Goal: Find contact information: Find contact information

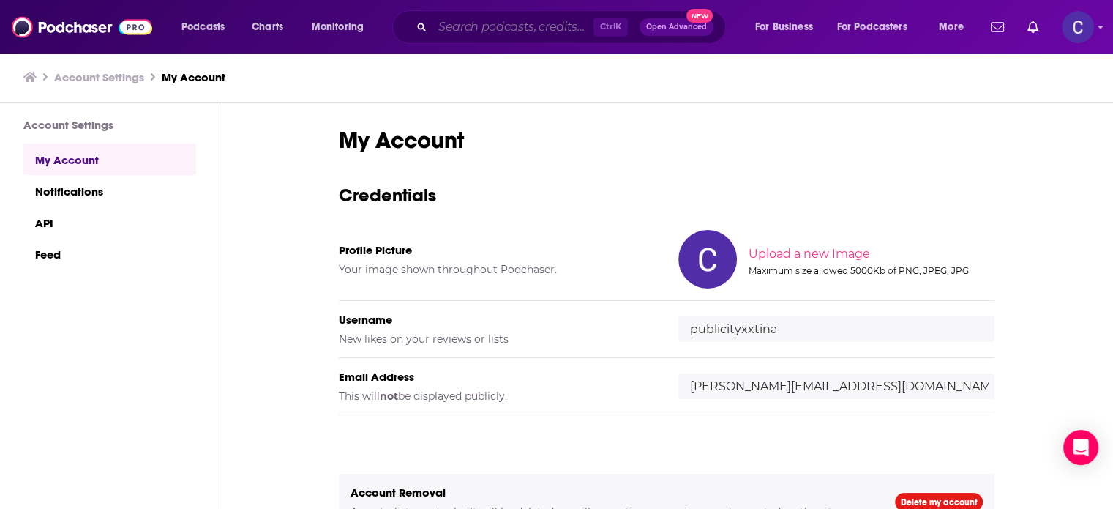
click at [467, 31] on input "Search podcasts, credits, & more..." at bounding box center [513, 26] width 161 height 23
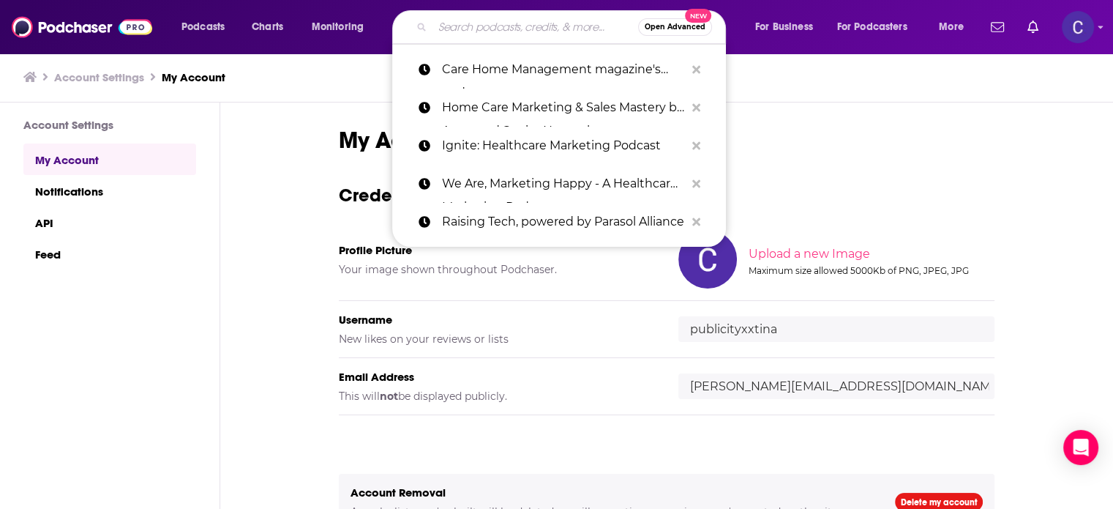
paste input "The System for Everything"
type input "The System for Everything"
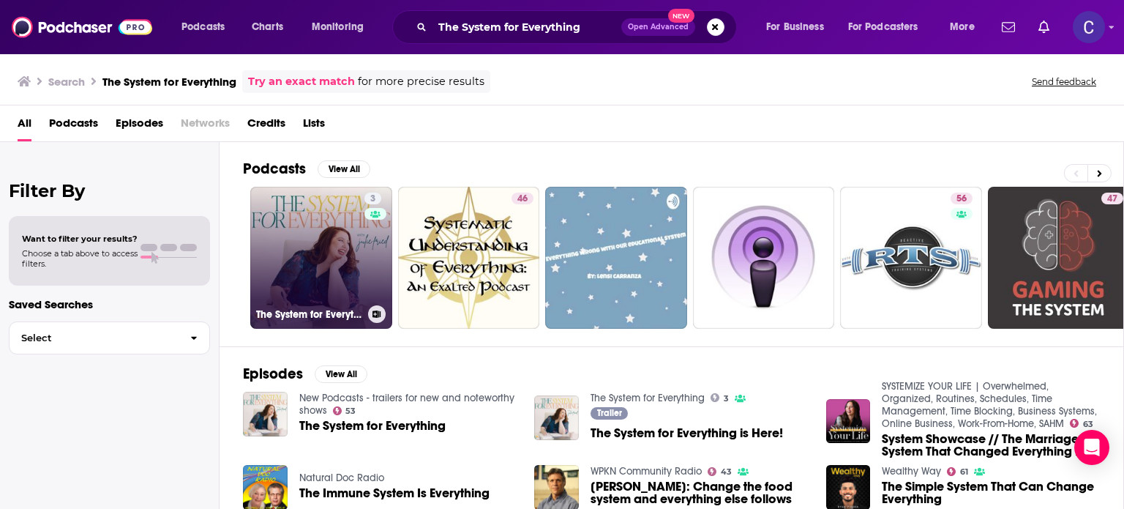
click at [301, 245] on link "3 The System for Everything" at bounding box center [321, 258] width 142 height 142
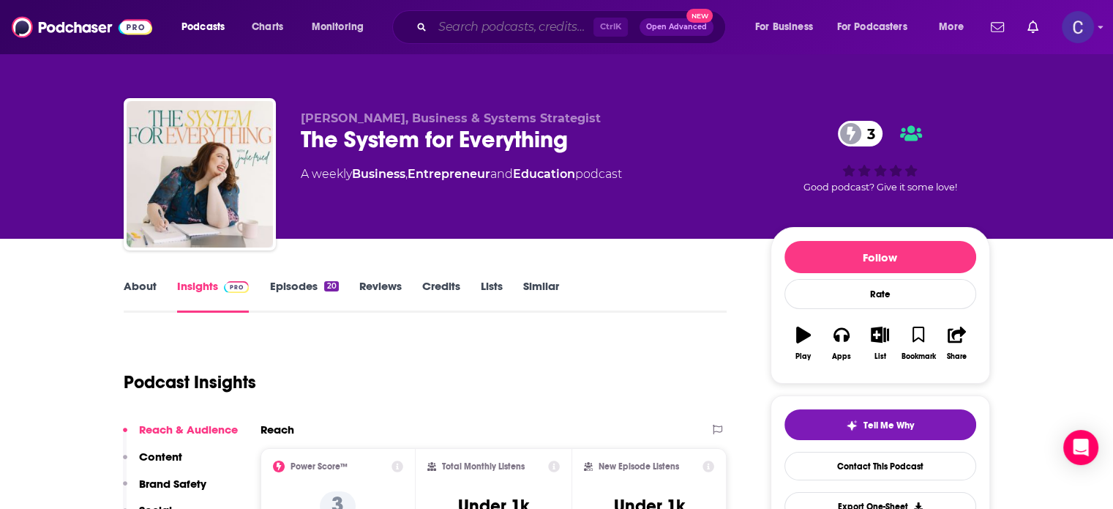
click at [548, 23] on input "Search podcasts, credits, & more..." at bounding box center [513, 26] width 161 height 23
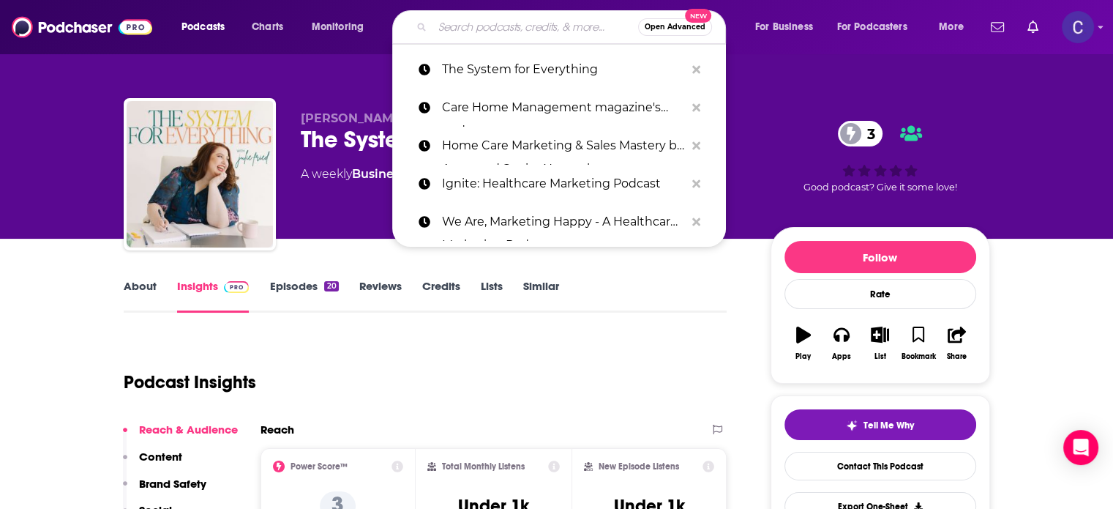
paste input "Marketing Like a Mother"
type input "Marketing Like a Mother"
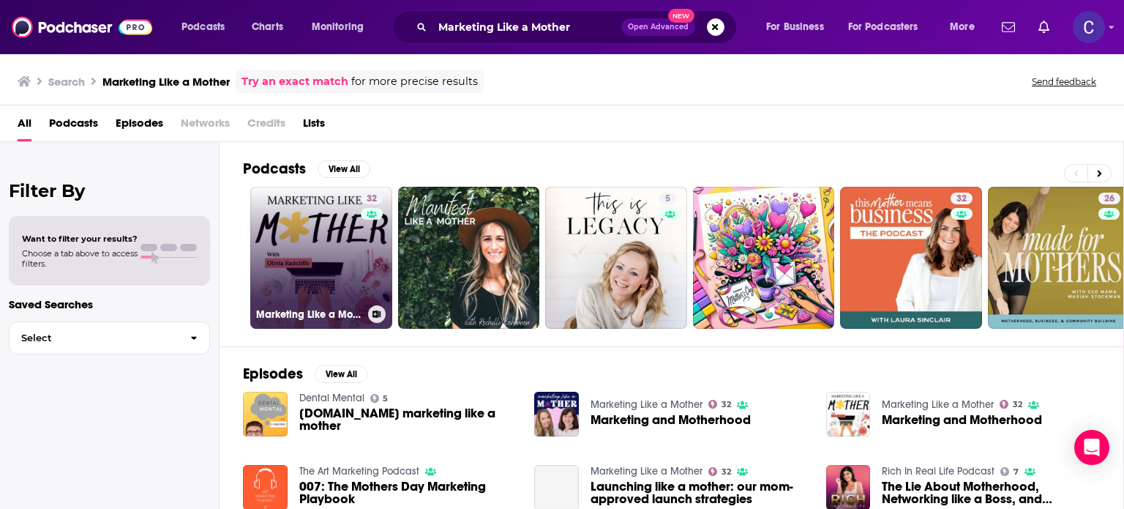
click at [343, 260] on link "32 Marketing Like a Mother" at bounding box center [321, 258] width 142 height 142
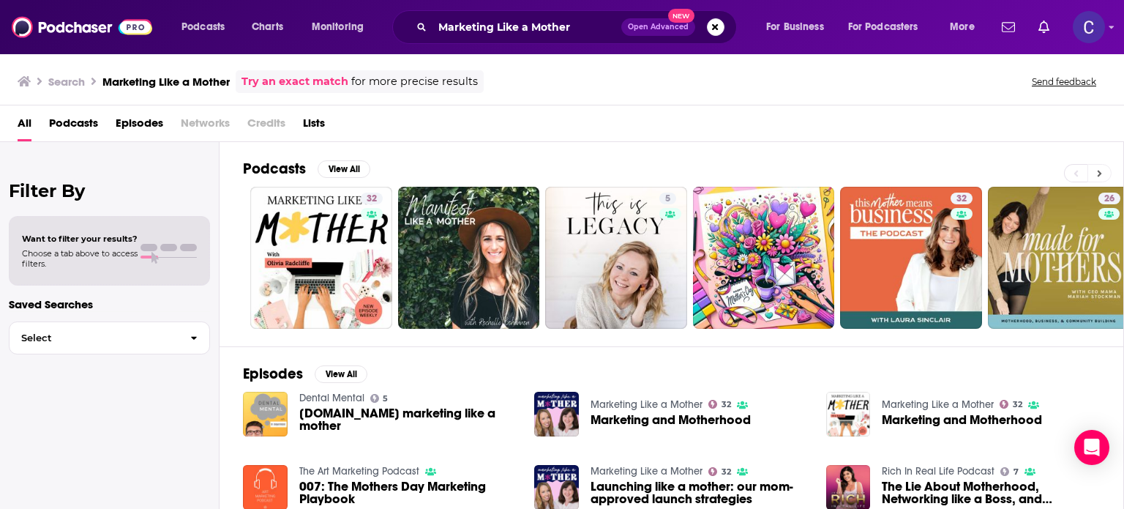
click at [1102, 175] on icon at bounding box center [1099, 173] width 5 height 10
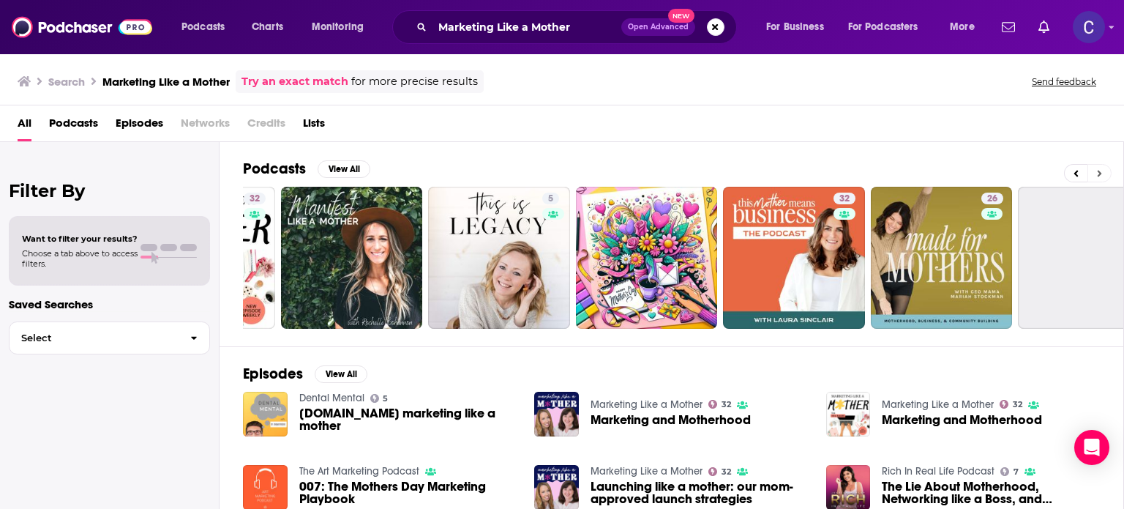
scroll to position [0, 463]
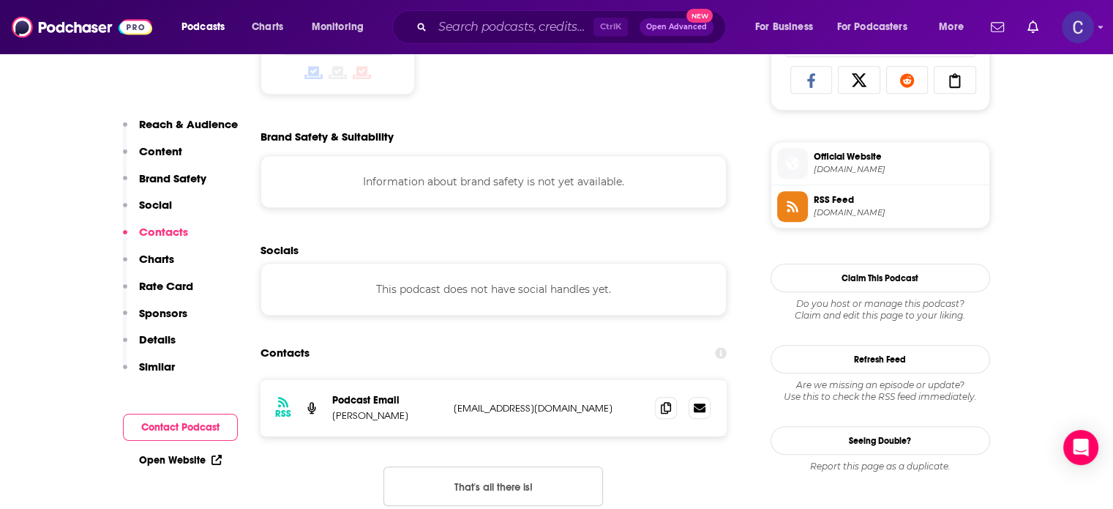
scroll to position [1098, 0]
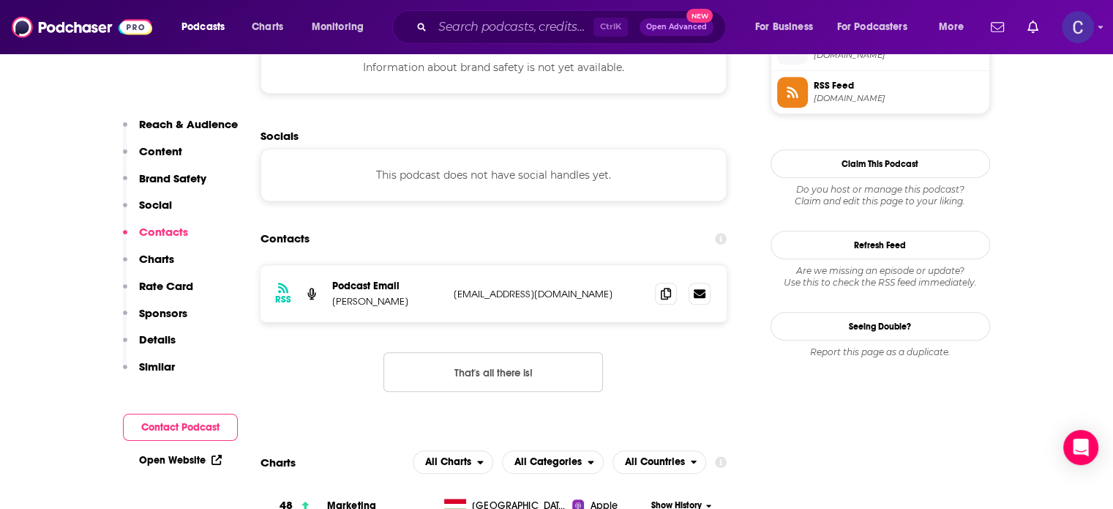
drag, startPoint x: 332, startPoint y: 307, endPoint x: 415, endPoint y: 302, distance: 82.8
click at [415, 302] on p "Michelle Pontvert" at bounding box center [387, 301] width 110 height 12
click at [668, 294] on icon at bounding box center [666, 293] width 10 height 12
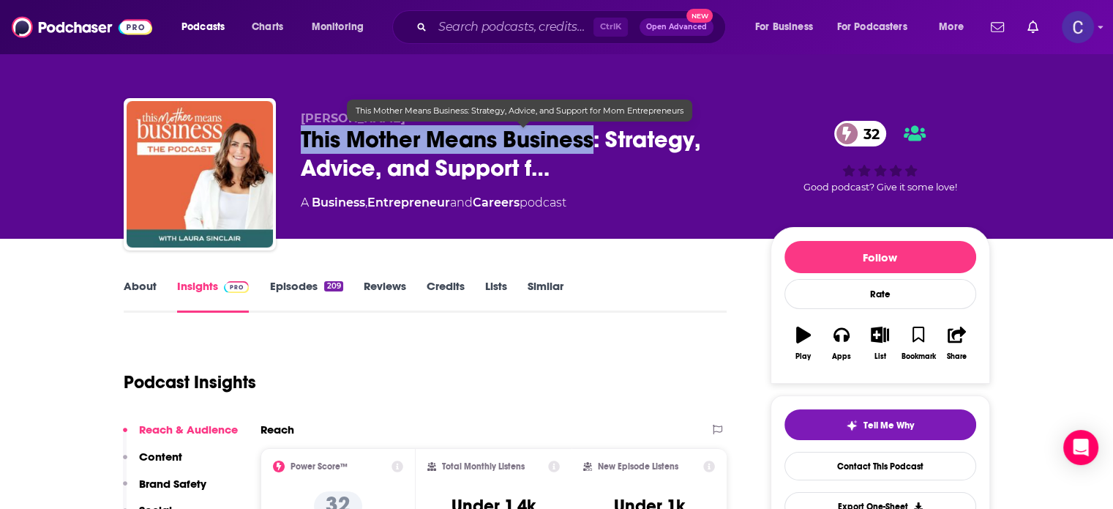
drag, startPoint x: 471, startPoint y: 137, endPoint x: 594, endPoint y: 148, distance: 124.2
click at [594, 148] on span "This Mother Means Business: Strategy, Advice, and Support f…" at bounding box center [524, 153] width 447 height 57
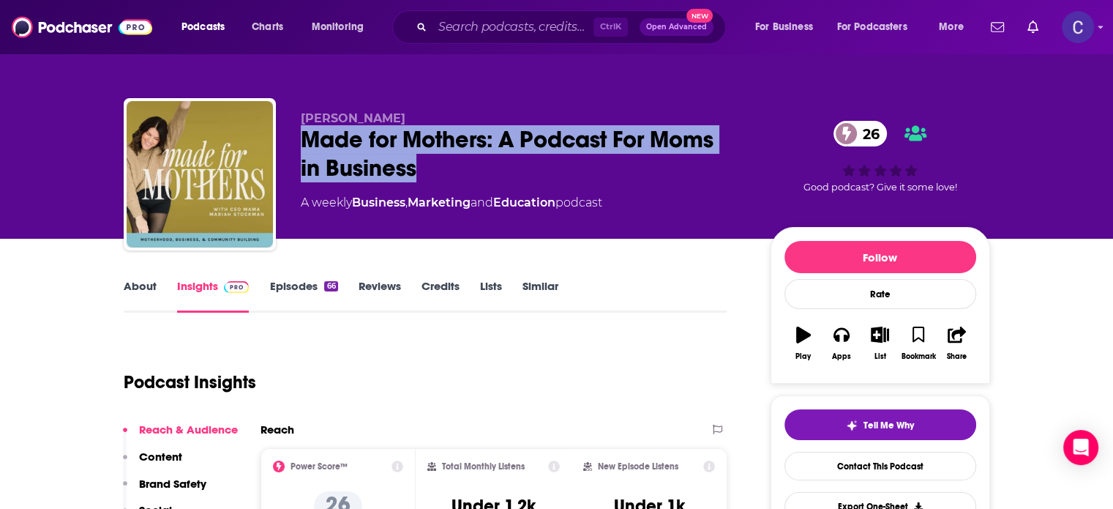
drag, startPoint x: 305, startPoint y: 134, endPoint x: 422, endPoint y: 172, distance: 123.2
click at [422, 172] on div "Made for Mothers: A Podcast For Moms in Business 26" at bounding box center [524, 153] width 447 height 57
copy h2 "Made for Mothers: A Podcast For Moms in Business"
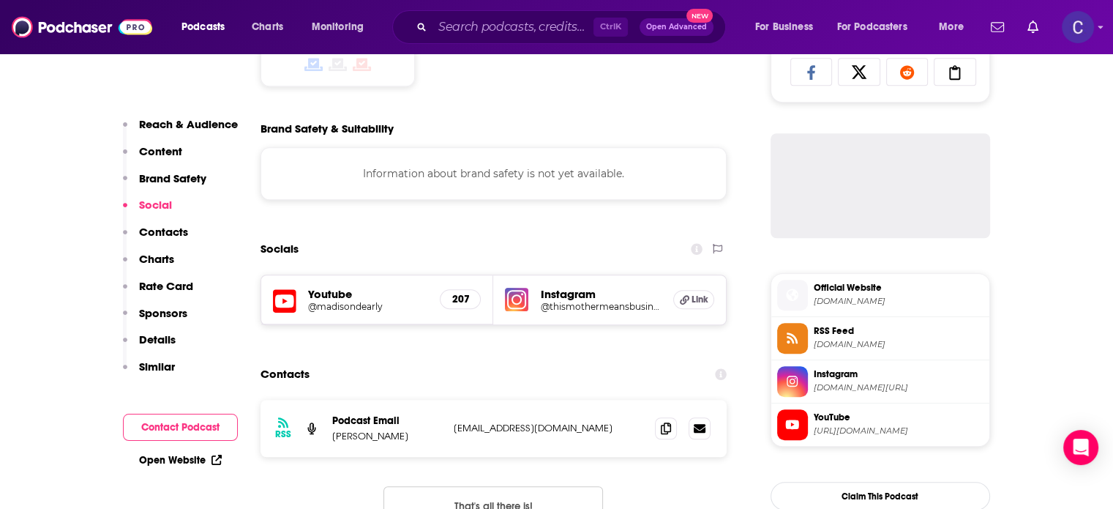
scroll to position [1098, 0]
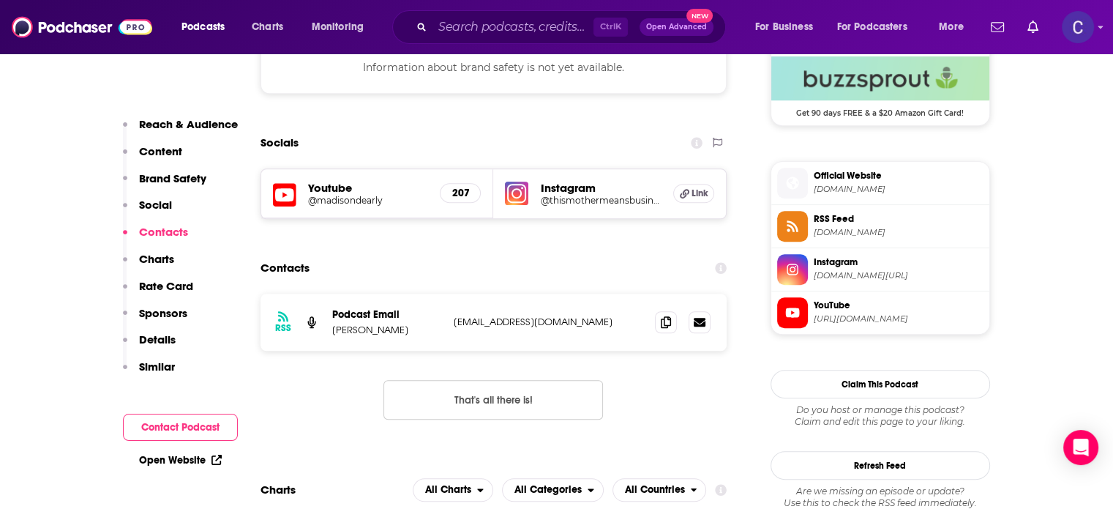
drag, startPoint x: 314, startPoint y: 336, endPoint x: 422, endPoint y: 335, distance: 108.4
click at [422, 335] on div "RSS Podcast Email Mariah Stockman engonzalezservices@gmail.com engonzalezservic…" at bounding box center [494, 322] width 467 height 57
click at [422, 335] on p "Mariah Stockman" at bounding box center [387, 330] width 110 height 12
copy div "Podcast Email Mariah Stockman"
click at [663, 324] on icon at bounding box center [666, 322] width 10 height 12
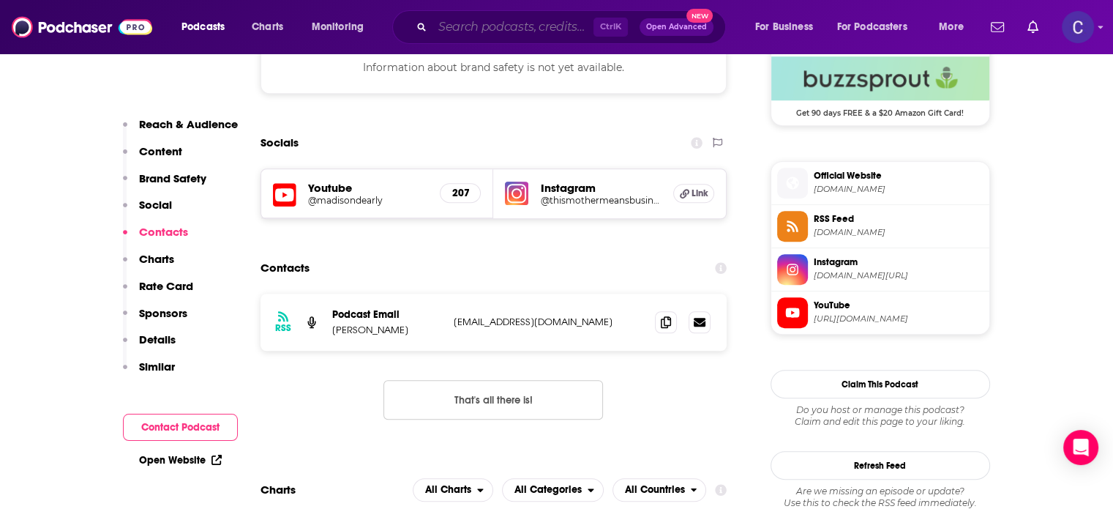
click at [465, 25] on input "Search podcasts, credits, & more..." at bounding box center [513, 26] width 161 height 23
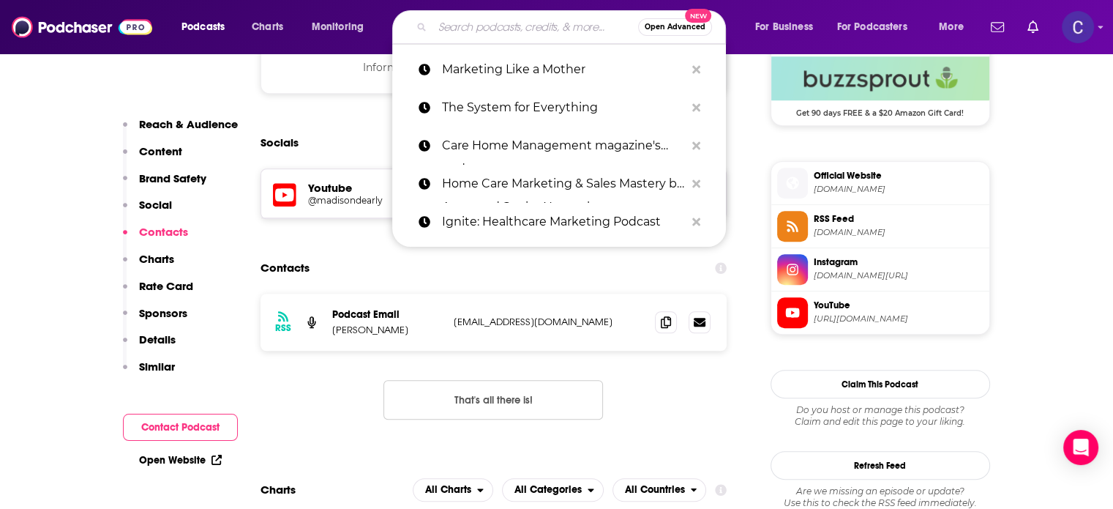
click at [465, 25] on input "Search podcasts, credits, & more..." at bounding box center [536, 26] width 206 height 23
paste input "All Things Book Marketing"
type input "All Things Book Marketing"
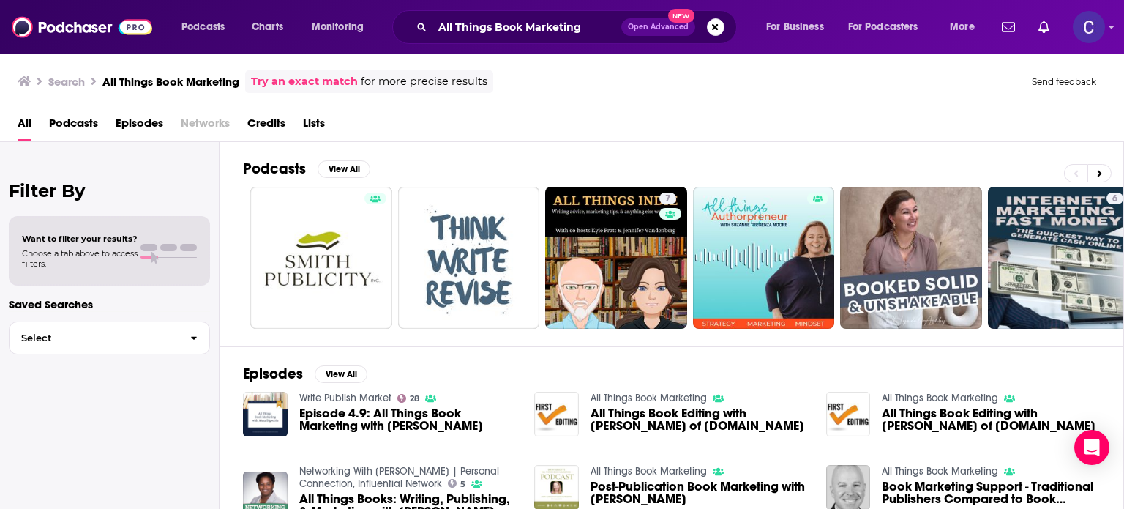
drag, startPoint x: 1098, startPoint y: 172, endPoint x: 1119, endPoint y: 165, distance: 21.5
click at [1098, 172] on icon at bounding box center [1099, 173] width 5 height 10
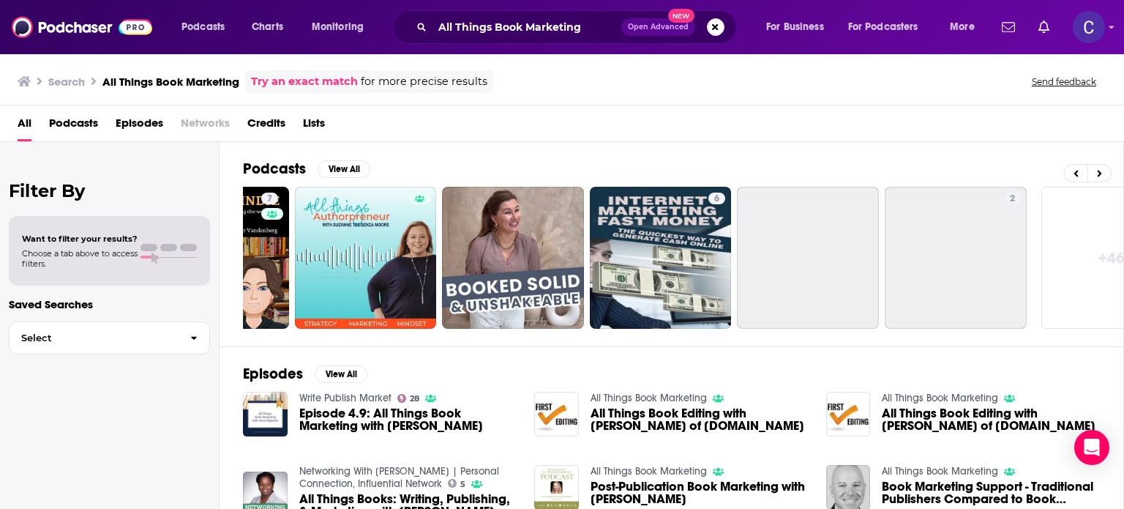
scroll to position [0, 463]
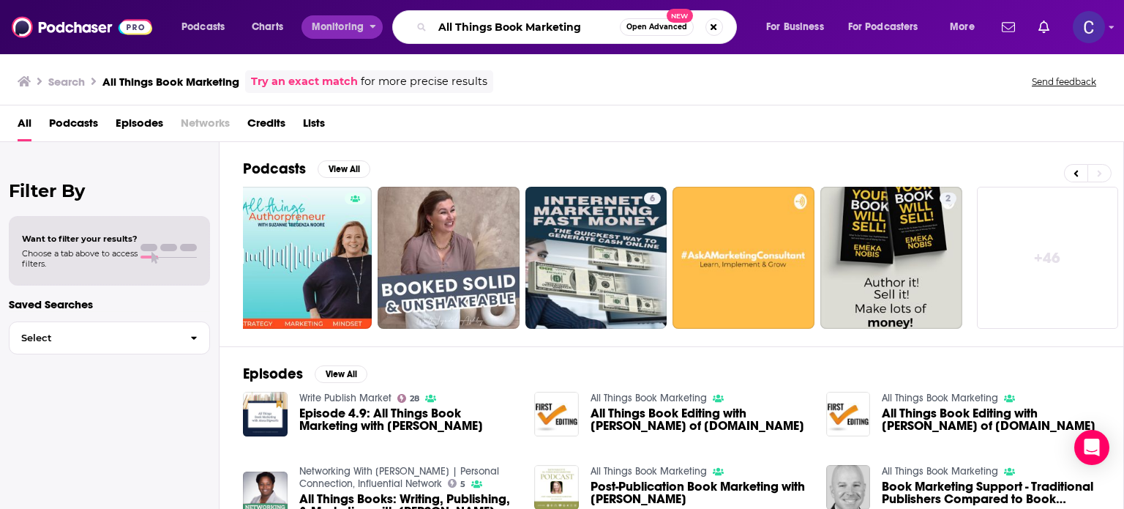
drag, startPoint x: 594, startPoint y: 29, endPoint x: 337, endPoint y: 20, distance: 257.1
click at [337, 20] on div "Podcasts Charts Monitoring All Things Book Marketing Open Advanced New For Busi…" at bounding box center [580, 27] width 818 height 34
paste input "Book Marketing Mania"
type input "Book Marketing Mania"
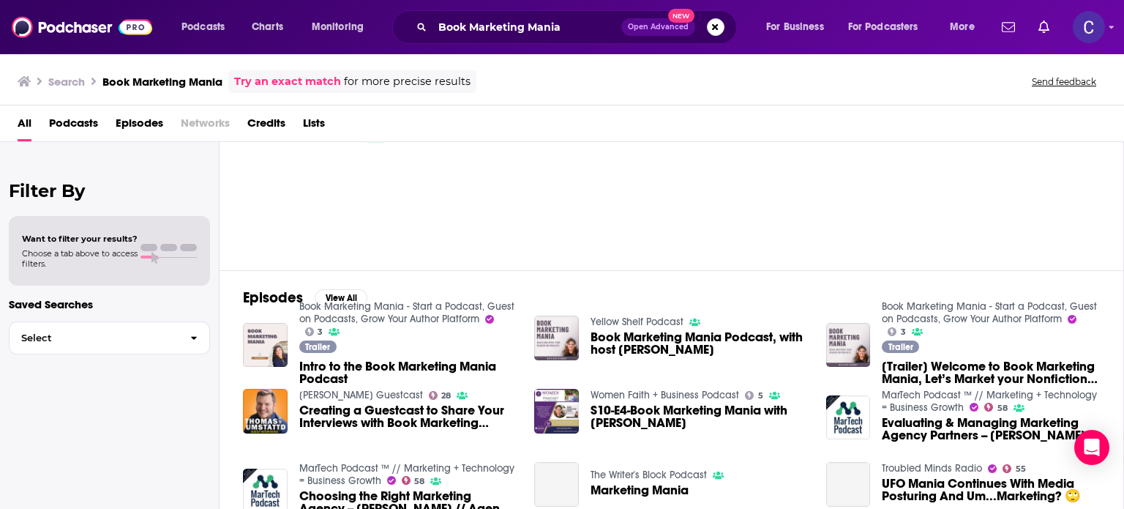
scroll to position [220, 0]
